Goal: Information Seeking & Learning: Learn about a topic

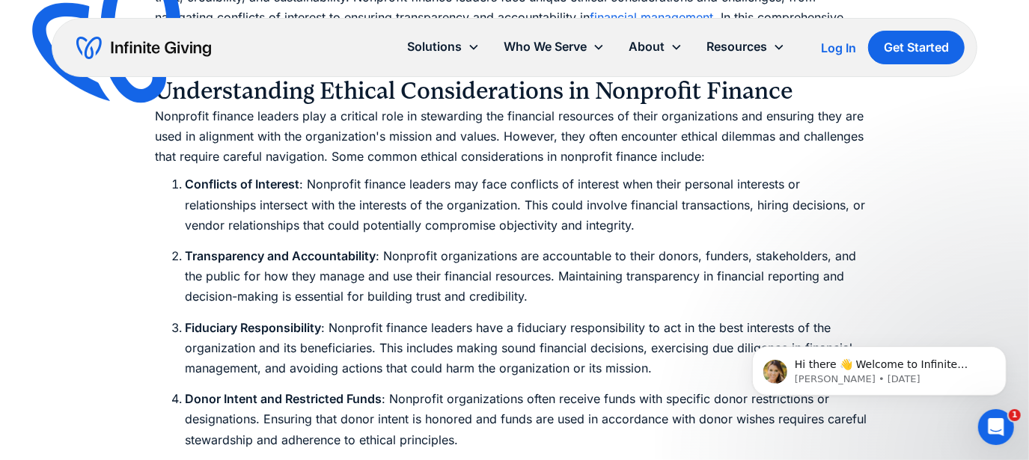
scroll to position [1057, 0]
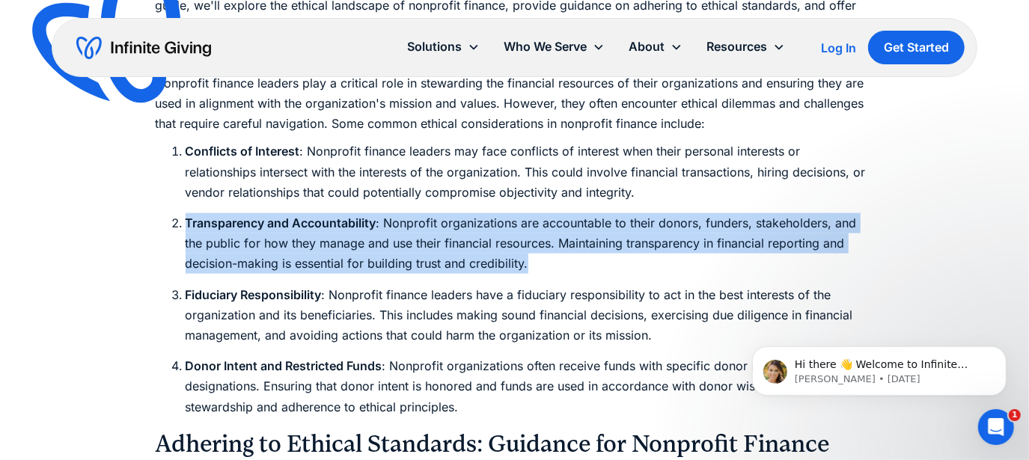
drag, startPoint x: 183, startPoint y: 223, endPoint x: 549, endPoint y: 266, distance: 369.2
click at [549, 266] on li "Transparency and Accountability : Nonprofit organizations are accountable to th…" at bounding box center [530, 243] width 689 height 61
copy li "Transparency and Accountability : Nonprofit organizations are accountable to th…"
click at [581, 275] on ol "Conflicts of Interest : Nonprofit finance leaders may face conflicts of interes…" at bounding box center [515, 278] width 718 height 275
drag, startPoint x: 183, startPoint y: 219, endPoint x: 561, endPoint y: 257, distance: 379.1
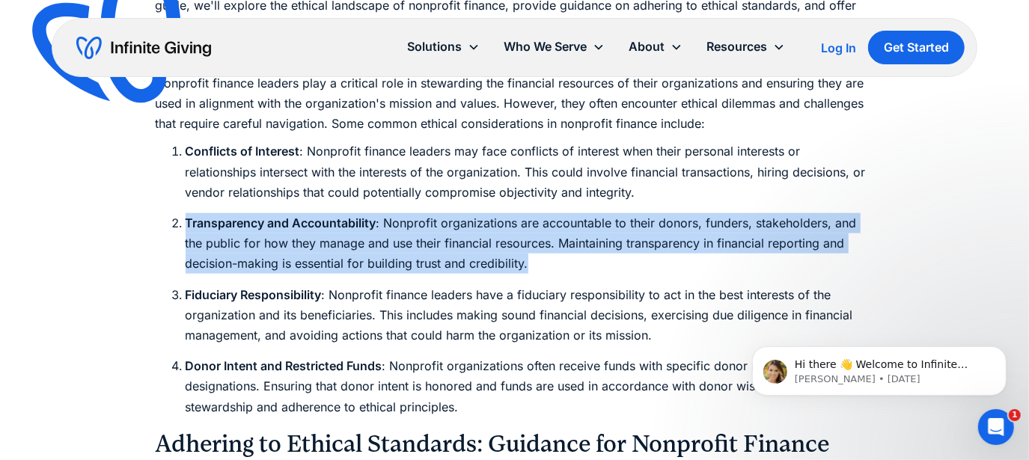
click at [561, 257] on li "Transparency and Accountability : Nonprofit organizations are accountable to th…" at bounding box center [530, 243] width 689 height 61
copy li "Transparency and Accountability : Nonprofit organizations are accountable to th…"
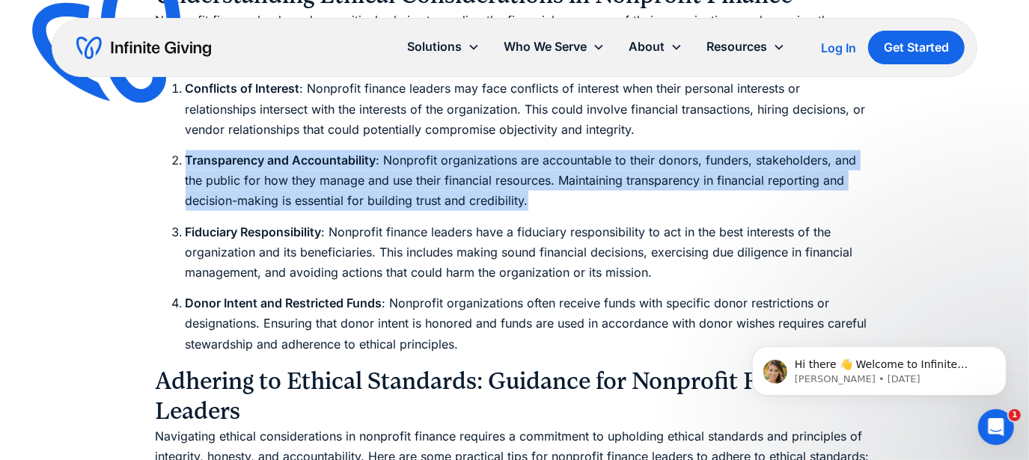
scroll to position [1206, 0]
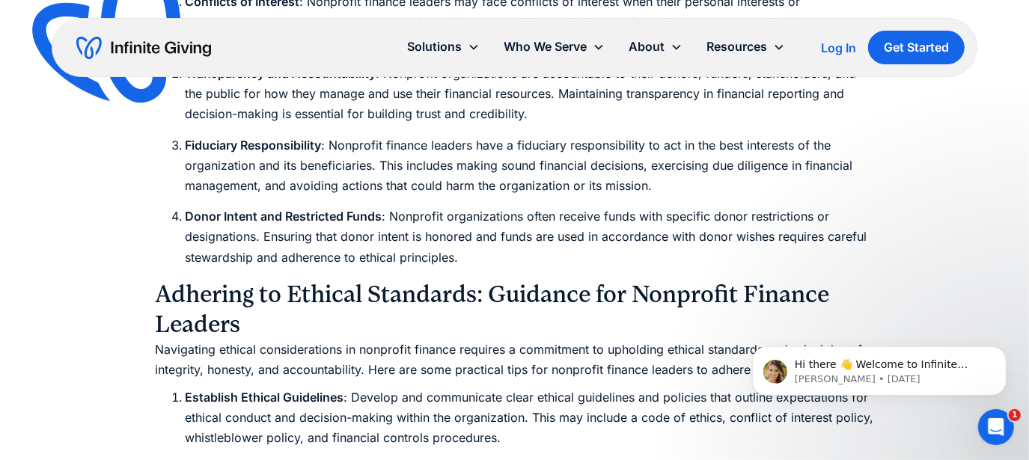
click at [280, 211] on strong "Donor Intent and Restricted Funds" at bounding box center [284, 216] width 197 height 15
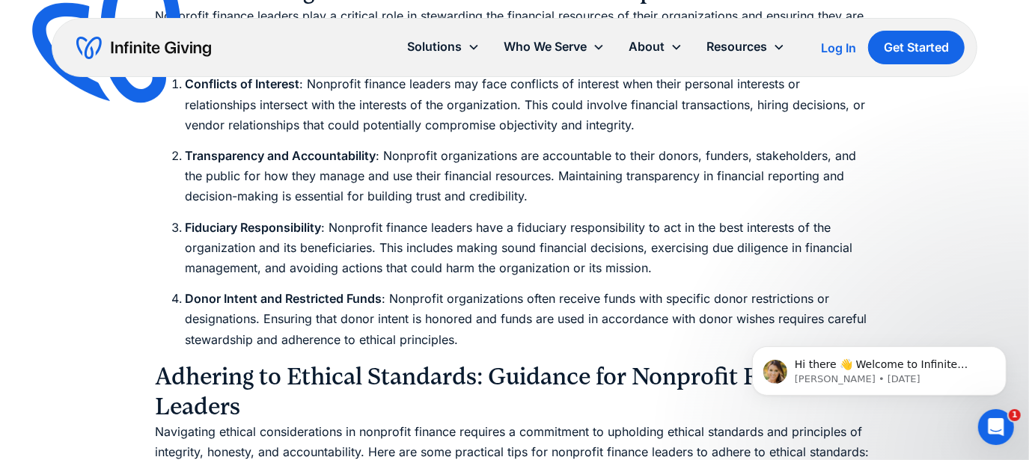
scroll to position [1057, 0]
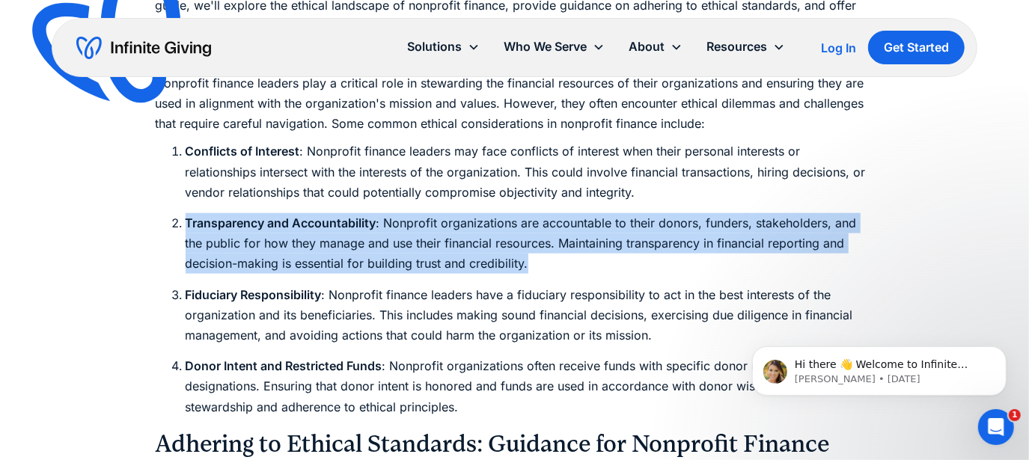
drag, startPoint x: 187, startPoint y: 221, endPoint x: 573, endPoint y: 260, distance: 387.5
click at [573, 260] on li "Transparency and Accountability : Nonprofit organizations are accountable to th…" at bounding box center [530, 243] width 689 height 61
copy li "Transparency and Accountability : Nonprofit organizations are accountable to th…"
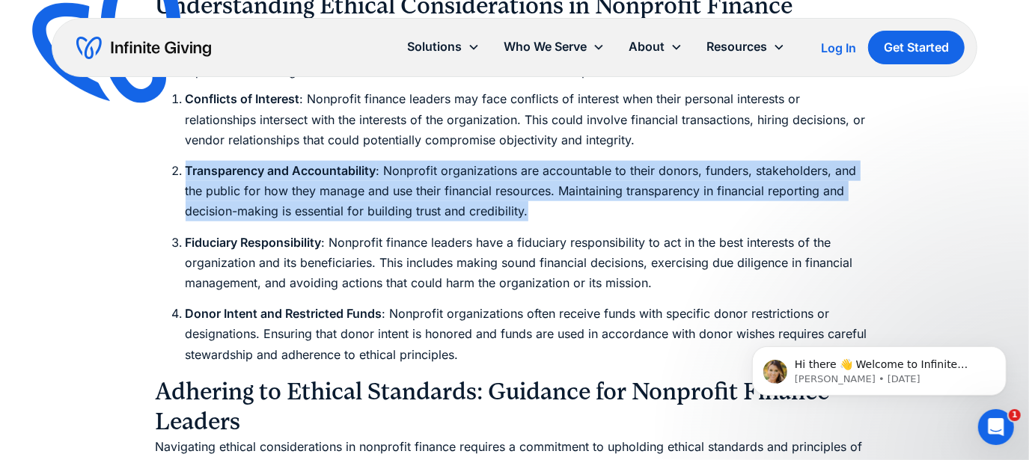
scroll to position [1132, 0]
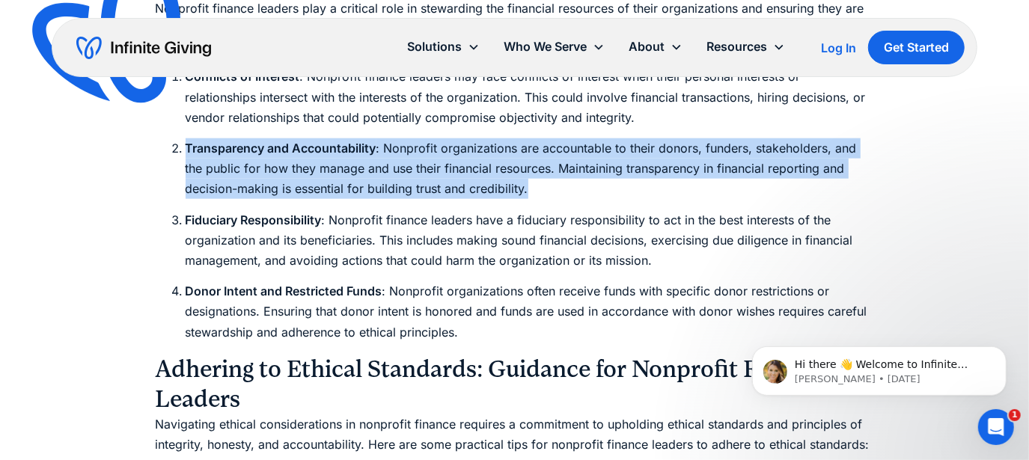
copy li "Transparency and Accountability : Nonprofit organizations are accountable to th…"
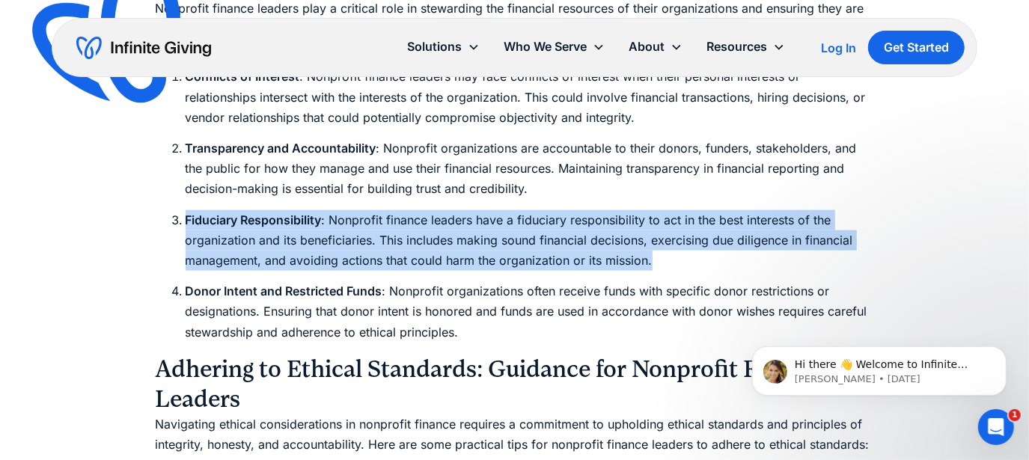
drag, startPoint x: 185, startPoint y: 219, endPoint x: 692, endPoint y: 257, distance: 508.1
click at [692, 257] on li "Fiduciary Responsibility : Nonprofit finance leaders have a fiduciary responsib…" at bounding box center [530, 240] width 689 height 61
copy li "Fiduciary Responsibility : Nonprofit finance leaders have a fiduciary responsib…"
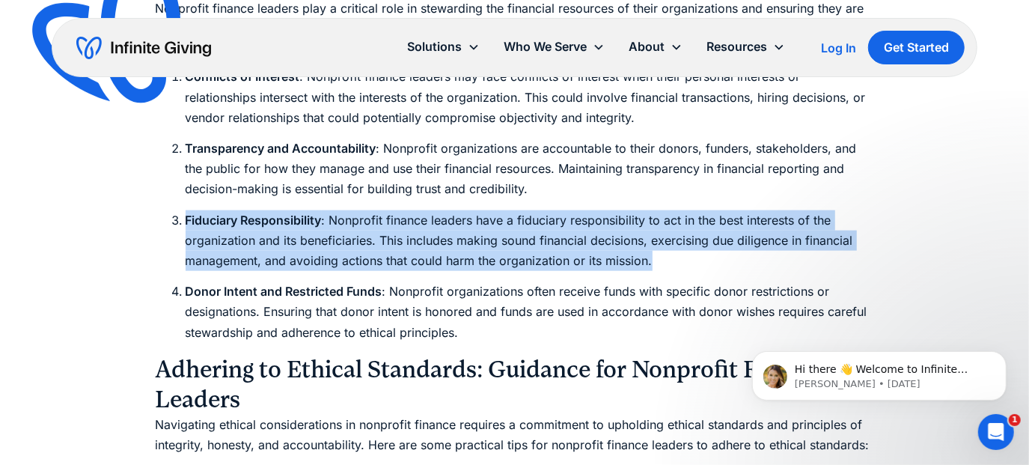
copy li "Fiduciary Responsibility : Nonprofit finance leaders have a fiduciary responsib…"
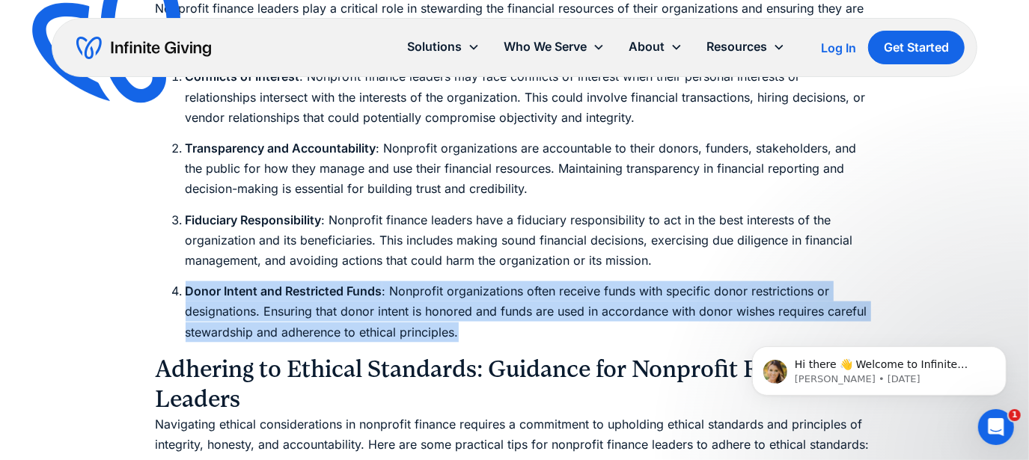
drag, startPoint x: 185, startPoint y: 282, endPoint x: 465, endPoint y: 342, distance: 286.2
click at [465, 342] on li "Donor Intent and Restricted Funds : Nonprofit organizations often receive funds…" at bounding box center [530, 311] width 689 height 61
copy li "Donor Intent and Restricted Funds : Nonprofit organizations often receive funds…"
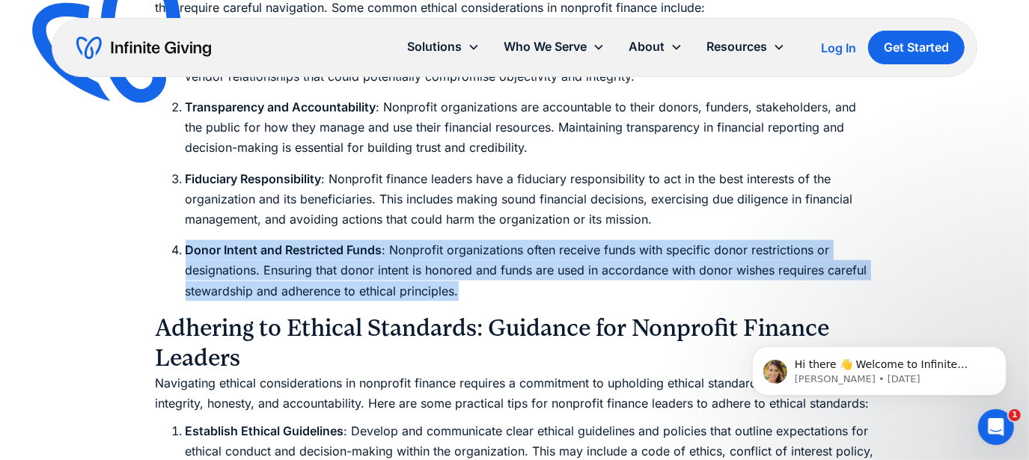
scroll to position [1281, 0]
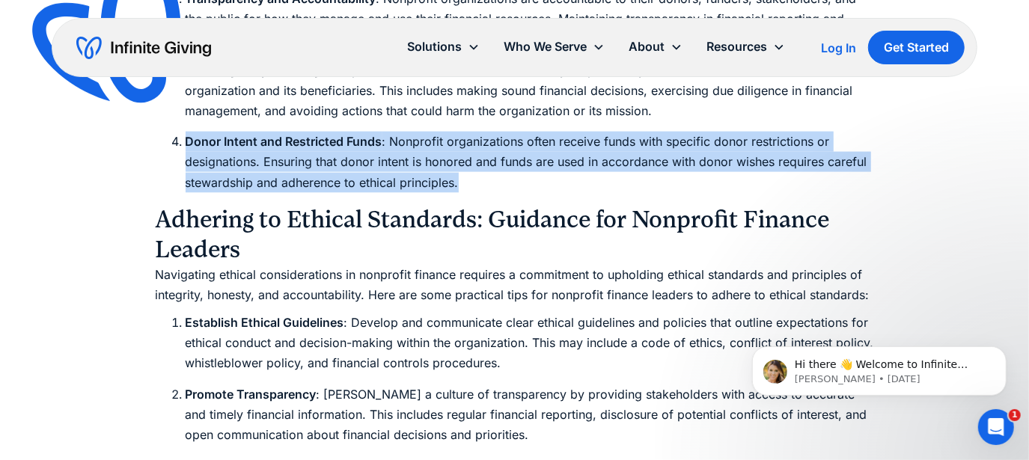
copy li "Donor Intent and Restricted Funds : Nonprofit organizations often receive funds…"
drag, startPoint x: 313, startPoint y: 154, endPoint x: 331, endPoint y: 159, distance: 18.5
click at [331, 159] on li "Donor Intent and Restricted Funds : Nonprofit organizations often receive funds…" at bounding box center [530, 162] width 689 height 61
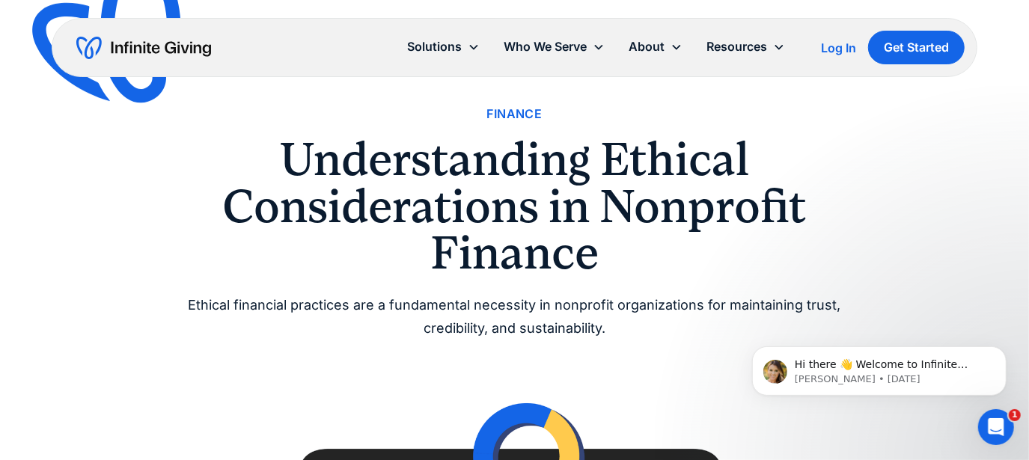
scroll to position [0, 0]
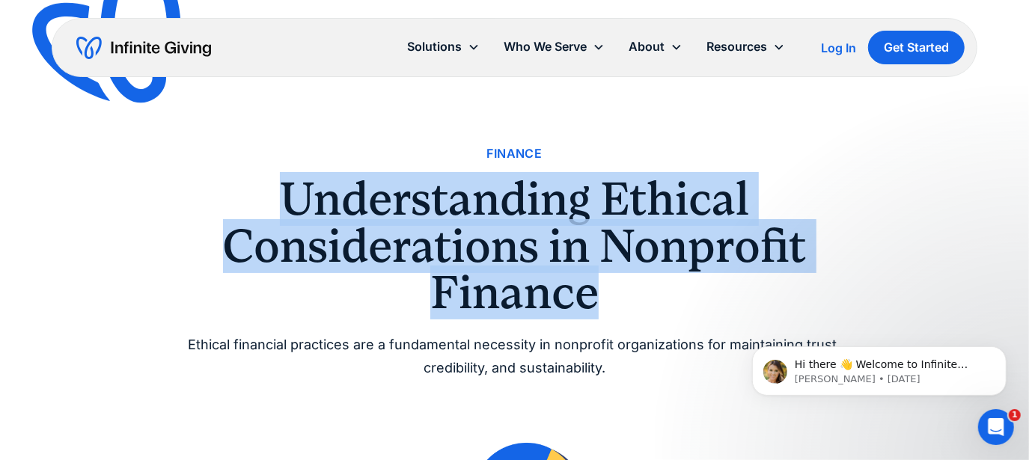
drag, startPoint x: 272, startPoint y: 190, endPoint x: 644, endPoint y: 312, distance: 392.2
click at [644, 312] on h1 "Understanding Ethical Considerations in Nonprofit Finance" at bounding box center [515, 246] width 718 height 140
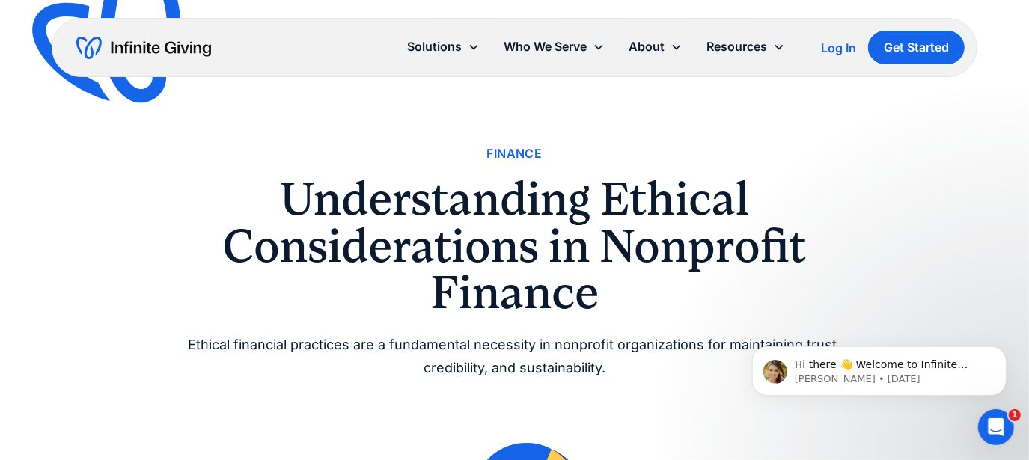
drag, startPoint x: 268, startPoint y: 43, endPoint x: 100, endPoint y: 42, distance: 168.4
click at [102, 40] on div "Solutions Donation Page Investing Cash Reserves Advisory Services Stock Donatio…" at bounding box center [515, 47] width 927 height 59
drag, startPoint x: 132, startPoint y: 43, endPoint x: 406, endPoint y: 107, distance: 280.5
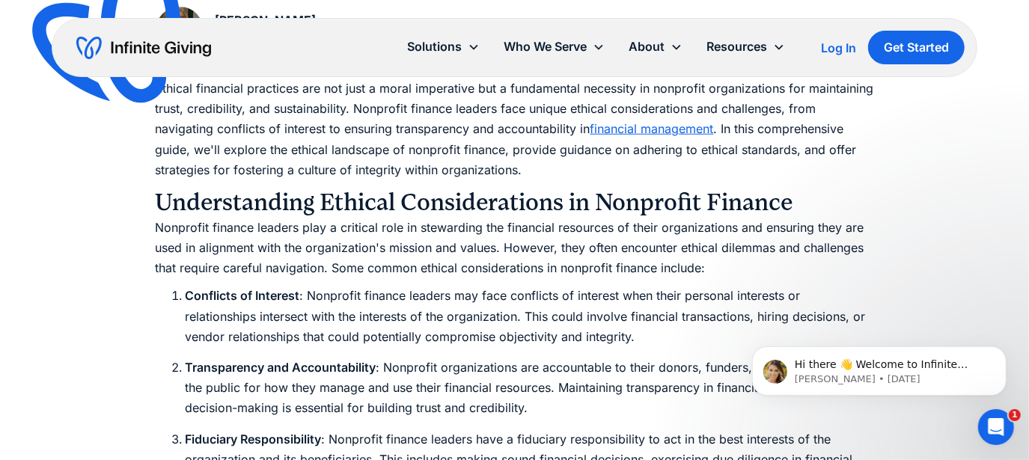
scroll to position [823, 0]
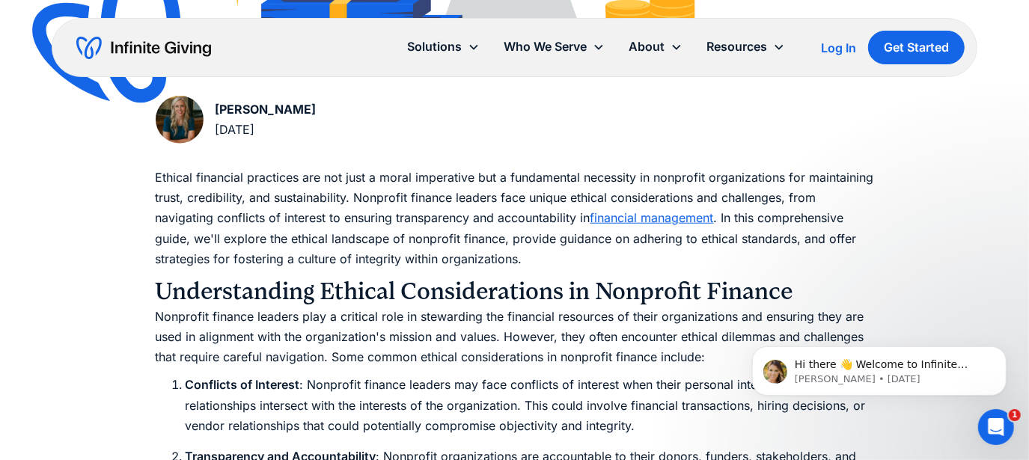
drag, startPoint x: 360, startPoint y: 106, endPoint x: 204, endPoint y: 106, distance: 156.4
drag, startPoint x: 390, startPoint y: 132, endPoint x: 382, endPoint y: 119, distance: 15.4
click at [390, 132] on div "[PERSON_NAME] [DATE]" at bounding box center [515, 123] width 718 height 54
drag, startPoint x: 370, startPoint y: 103, endPoint x: 242, endPoint y: 109, distance: 128.1
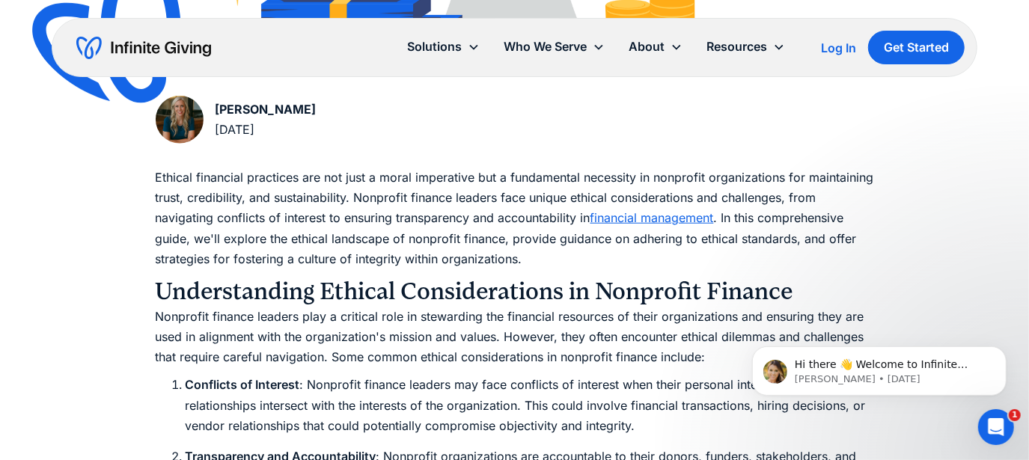
click at [241, 109] on div "[PERSON_NAME] [DATE]" at bounding box center [515, 123] width 718 height 54
click at [326, 119] on div "[PERSON_NAME] [DATE]" at bounding box center [515, 123] width 718 height 54
click at [314, 103] on div "[PERSON_NAME] [DATE]" at bounding box center [515, 123] width 718 height 54
click at [313, 108] on div "[PERSON_NAME] [DATE]" at bounding box center [515, 123] width 718 height 54
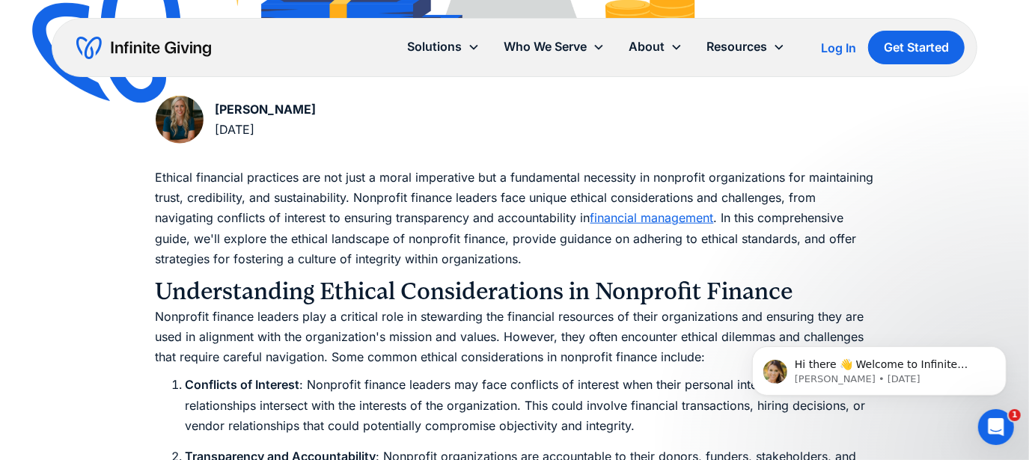
click at [316, 108] on div "[PERSON_NAME] [DATE]" at bounding box center [515, 123] width 718 height 54
click at [346, 120] on div "[PERSON_NAME] [DATE]" at bounding box center [515, 123] width 718 height 54
